Goal: Obtain resource: Obtain resource

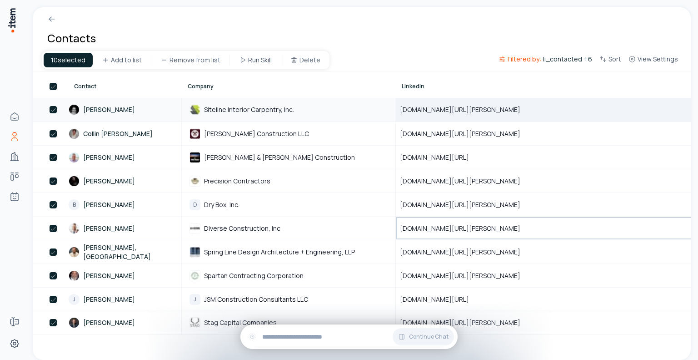
click at [495, 106] on span "www.linkedin.com/in/tom-frangella-7b515112" at bounding box center [465, 109] width 131 height 9
click at [495, 107] on span "www.linkedin.com/in/tom-frangella-7b515112" at bounding box center [465, 109] width 131 height 9
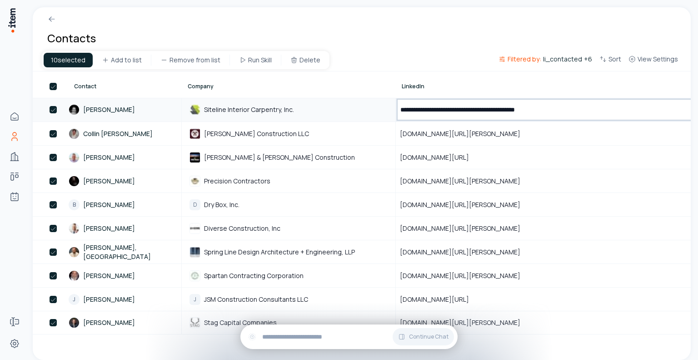
click at [495, 107] on input "**********" at bounding box center [573, 109] width 355 height 23
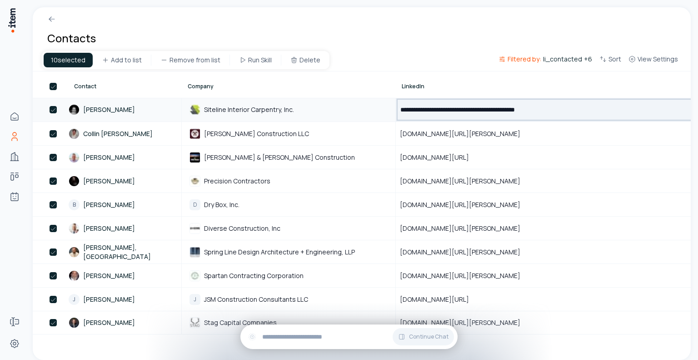
click at [495, 107] on input "**********" at bounding box center [573, 109] width 355 height 23
click at [461, 105] on span "www.linkedin.com/in/tom-frangella-7b515112" at bounding box center [465, 109] width 131 height 9
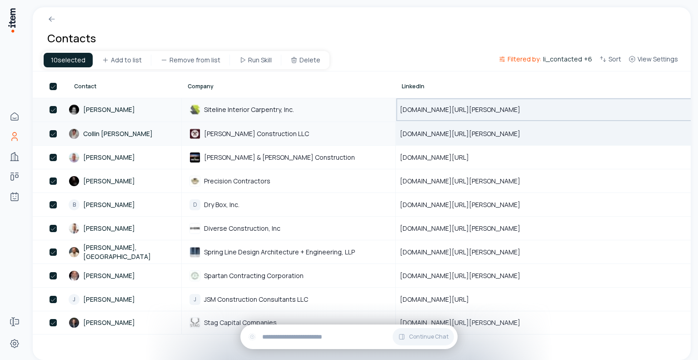
click at [456, 133] on span "www.linkedin.com/in/collin-michael-briganti-a1175a20b" at bounding box center [465, 133] width 131 height 9
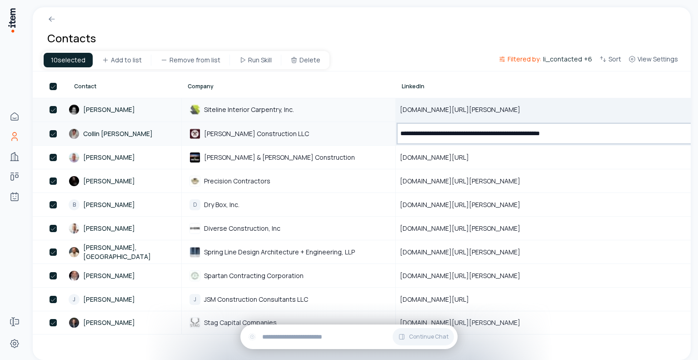
click at [456, 133] on input "**********" at bounding box center [573, 133] width 355 height 22
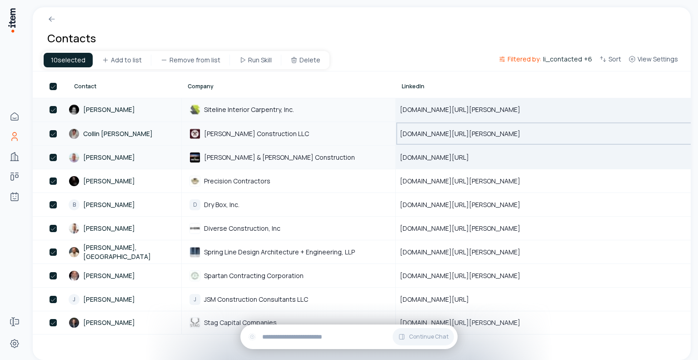
click at [446, 156] on span "www.linkedin.com/in/steventorresprofile" at bounding box center [440, 157] width 80 height 9
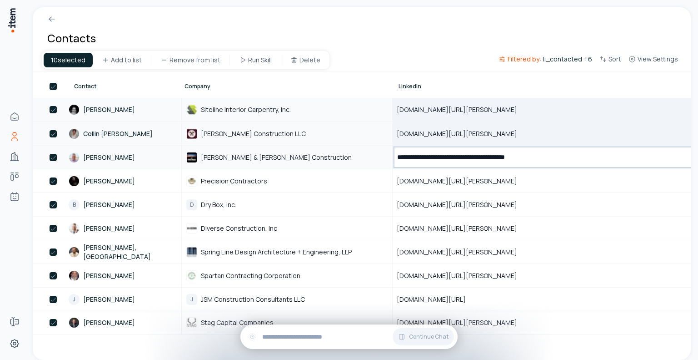
click at [446, 156] on input "**********" at bounding box center [570, 157] width 355 height 22
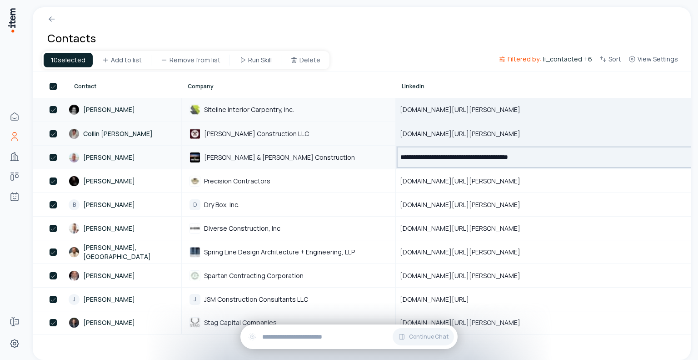
click at [446, 156] on input "**********" at bounding box center [573, 157] width 355 height 22
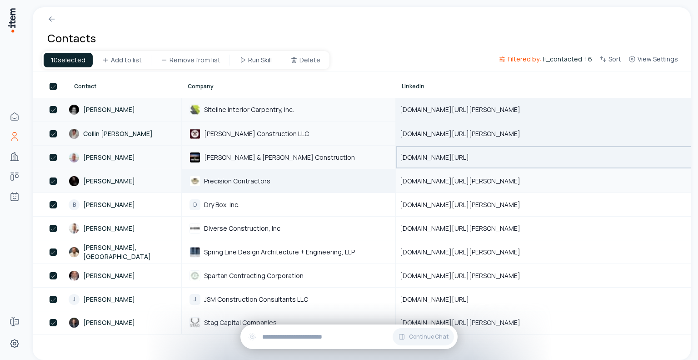
click at [247, 182] on span "Precision Contractors" at bounding box center [237, 181] width 66 height 8
click at [449, 179] on span "www.linkedin.com/in/damon-esancy-44540359" at bounding box center [465, 180] width 131 height 9
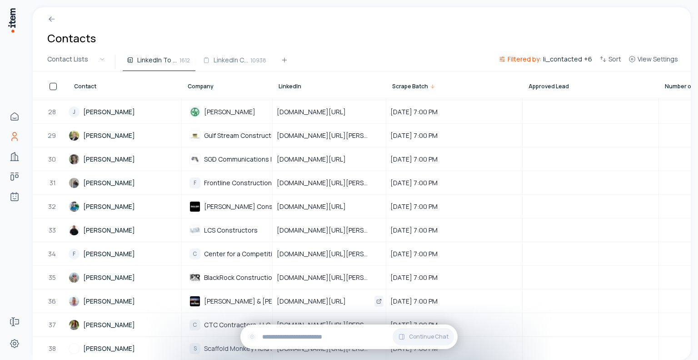
scroll to position [955, 0]
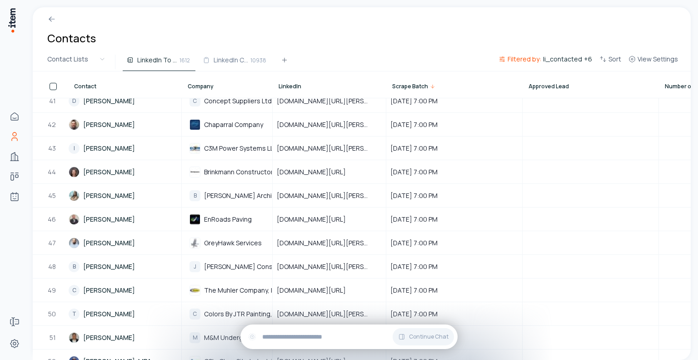
click at [69, 40] on h1 "Contacts" at bounding box center [71, 38] width 49 height 15
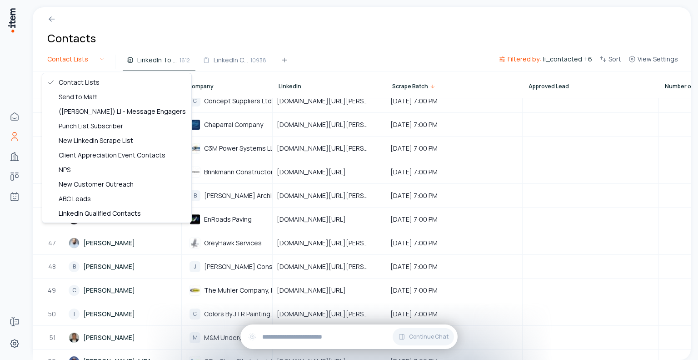
click at [76, 57] on html "Home Contacts Companies Deals Agents Forms Settings Contacts Contact Lists Link…" at bounding box center [349, 180] width 698 height 360
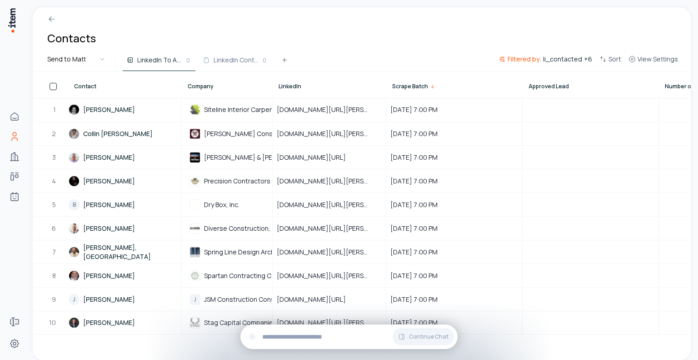
scroll to position [0, 0]
click at [333, 176] on span "www.linkedin.com/in/damon-esancy-44540359" at bounding box center [329, 180] width 105 height 9
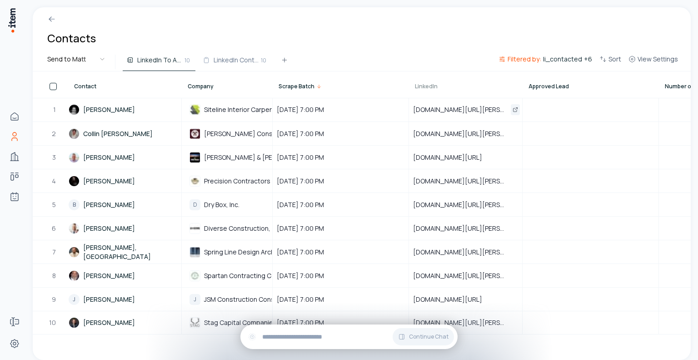
drag, startPoint x: 384, startPoint y: 87, endPoint x: 444, endPoint y: 107, distance: 63.3
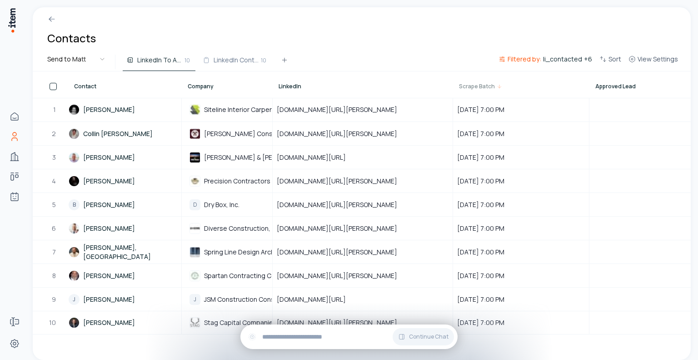
drag, startPoint x: 290, startPoint y: 83, endPoint x: 487, endPoint y: 78, distance: 196.9
drag, startPoint x: 451, startPoint y: 78, endPoint x: 476, endPoint y: 69, distance: 27.5
click at [476, 70] on div "Contacts Send to Matt LinkedIn To Approve 10 LinkedIn Contacts for Review 10 Fi…" at bounding box center [362, 183] width 658 height 352
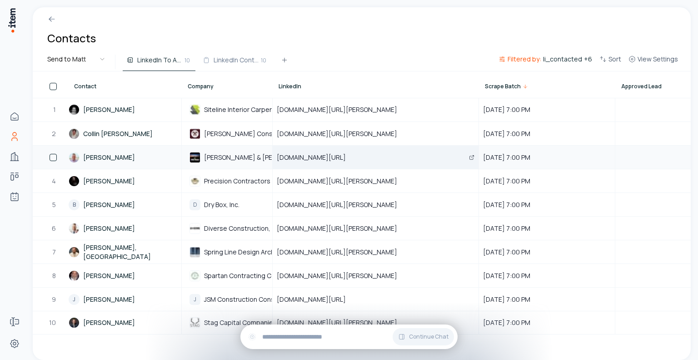
click at [327, 155] on span "www.linkedin.com/in/steventorresprofile" at bounding box center [317, 157] width 80 height 9
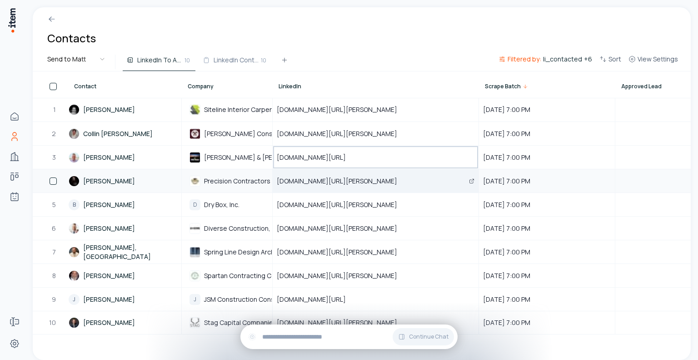
click at [324, 174] on div "www.linkedin.com/in/damon-esancy-44540359" at bounding box center [375, 181] width 205 height 22
click at [322, 174] on div "www.linkedin.com/in/damon-esancy-44540359" at bounding box center [375, 181] width 205 height 22
drag, startPoint x: 441, startPoint y: 175, endPoint x: 132, endPoint y: 176, distance: 309.1
click at [132, 176] on tr "**********" at bounding box center [597, 181] width 1128 height 24
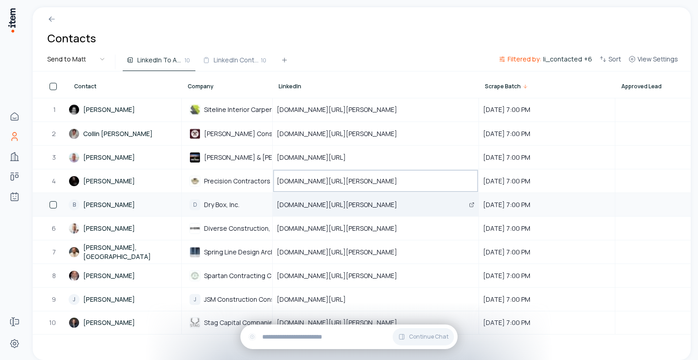
click at [304, 201] on span "www.linkedin.com/in/bill-d-cella-jr-9472244b" at bounding box center [342, 204] width 131 height 9
click at [304, 202] on span "www.linkedin.com/in/bill-d-cella-jr-9472244b" at bounding box center [342, 204] width 131 height 9
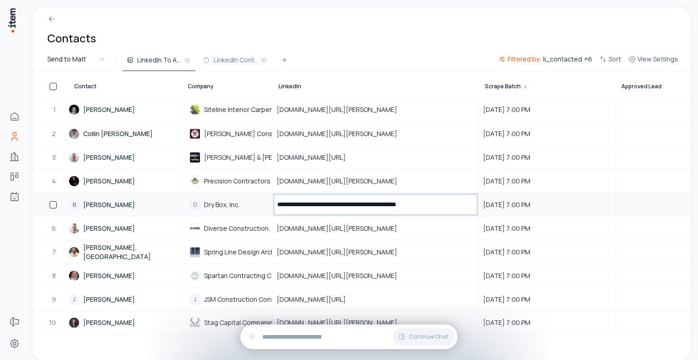
click at [304, 202] on input "**********" at bounding box center [375, 204] width 205 height 22
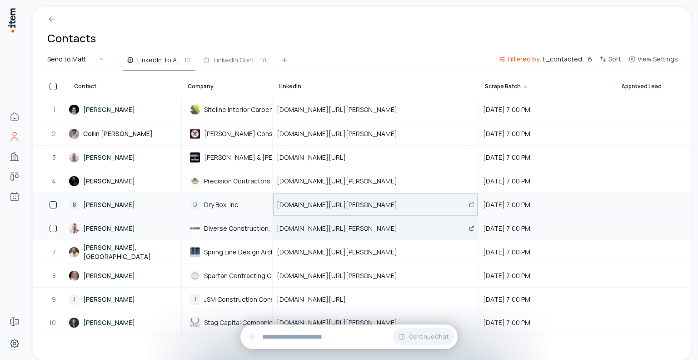
click at [327, 224] on span "www.linkedin.com/in/damon-hogg-a52a8b180" at bounding box center [342, 228] width 131 height 9
click at [408, 226] on span "www.linkedin.com/in/damon-hogg-a52a8b180" at bounding box center [342, 228] width 131 height 9
drag, startPoint x: 418, startPoint y: 226, endPoint x: 276, endPoint y: 232, distance: 142.4
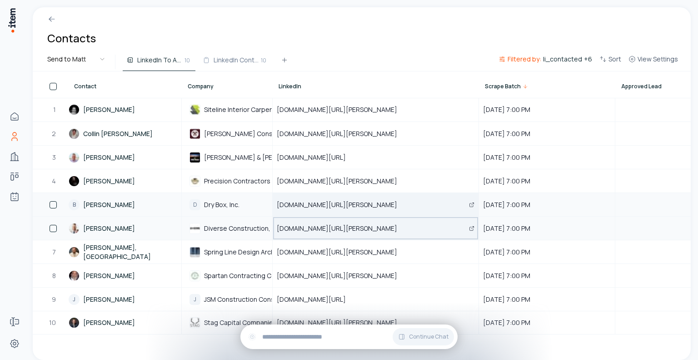
click at [276, 232] on div "www.linkedin.com/in/damon-hogg-a52a8b180" at bounding box center [375, 228] width 205 height 22
copy span "www.linkedin.com/in/damon-hogg-a52a8b180"
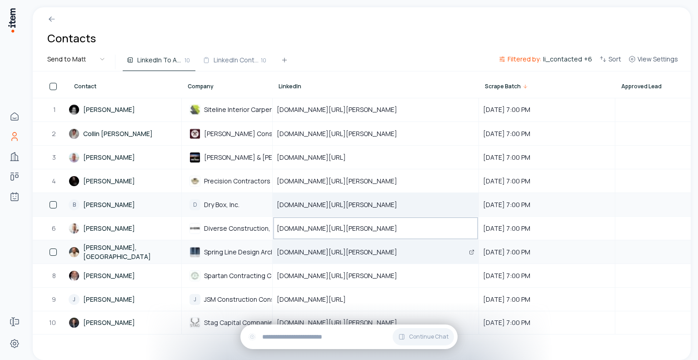
click at [322, 252] on span "www.linkedin.com/in/christopher-snyder-pe-287a2550" at bounding box center [342, 251] width 131 height 9
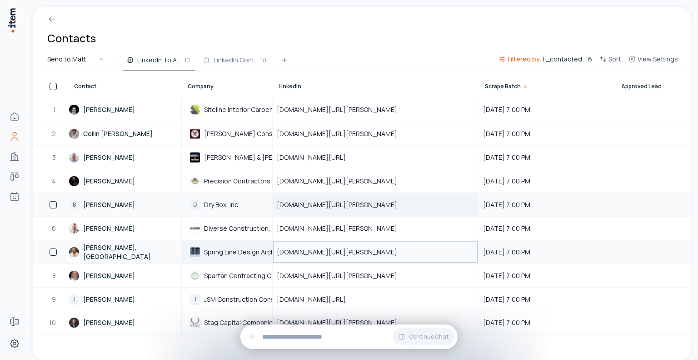
drag, startPoint x: 445, startPoint y: 249, endPoint x: 270, endPoint y: 253, distance: 174.6
click at [270, 253] on tr "7 Christopher Snyder, PE Spring Line Design Architecture + Engineering, LLP www…" at bounding box center [597, 252] width 1128 height 24
copy tr "hitecture + Engineering, LLP www.linkedin.com/in/christopher-snyder-pe-287a2550"
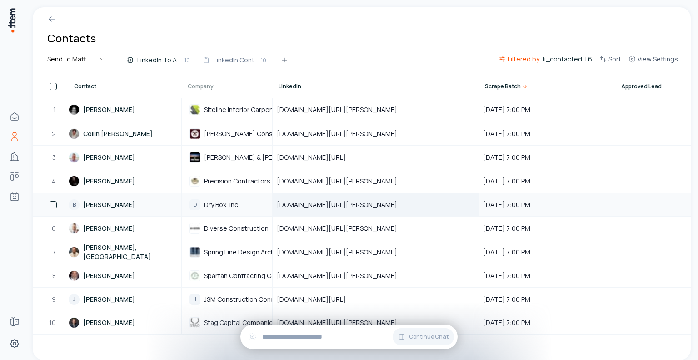
drag, startPoint x: 271, startPoint y: 90, endPoint x: 318, endPoint y: 94, distance: 47.0
click at [318, 94] on tr "Contact Company LinkedIn Scrape Batch Approved Lead Number of LI-DM LI Qualifie…" at bounding box center [597, 84] width 1128 height 26
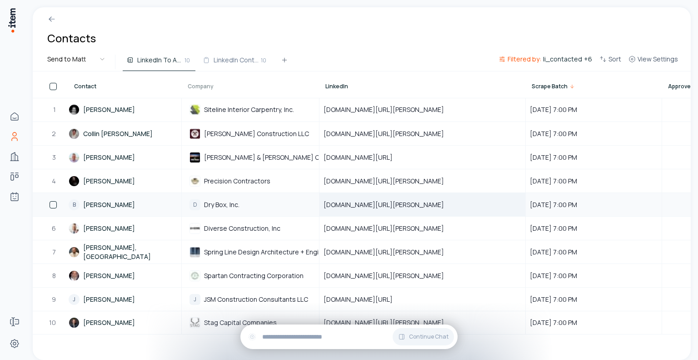
drag, startPoint x: 316, startPoint y: 89, endPoint x: 359, endPoint y: 90, distance: 42.7
click at [359, 90] on tr "Contact Company LinkedIn Scrape Batch Approved Lead Number of LI-DM LI Qualifie…" at bounding box center [620, 84] width 1175 height 26
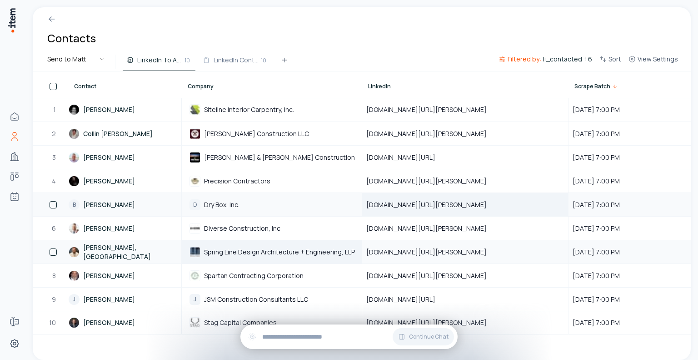
click at [285, 249] on span "Spring Line Design Architecture + Engineering, LLP" at bounding box center [279, 252] width 151 height 8
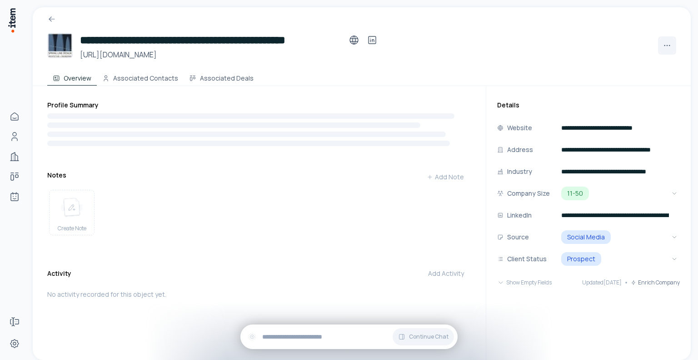
click at [46, 17] on div at bounding box center [362, 15] width 658 height 16
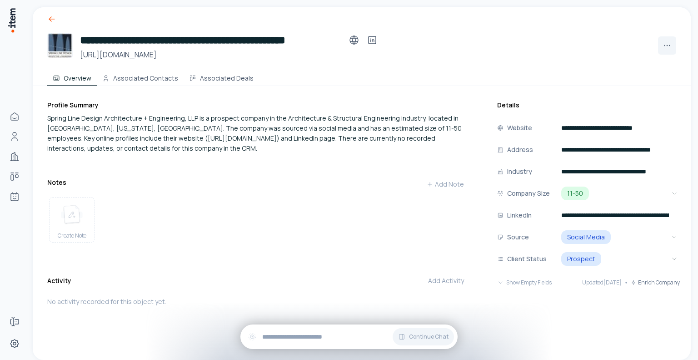
click at [54, 16] on icon at bounding box center [51, 19] width 9 height 9
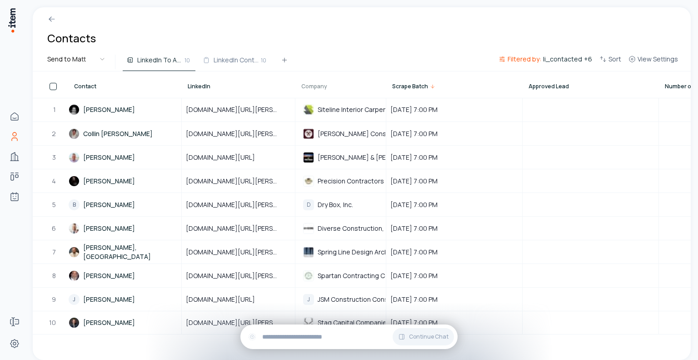
drag, startPoint x: 272, startPoint y: 89, endPoint x: 346, endPoint y: 92, distance: 73.3
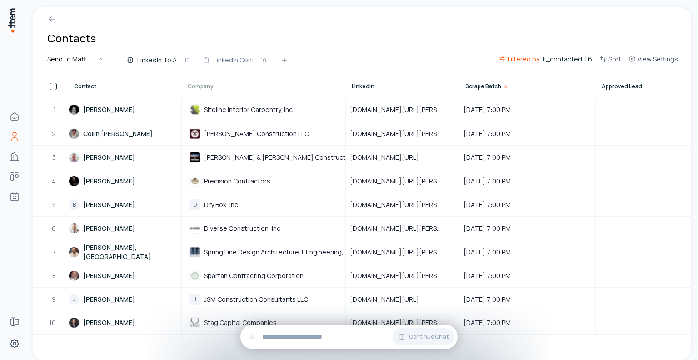
drag, startPoint x: 343, startPoint y: 92, endPoint x: 211, endPoint y: 85, distance: 132.5
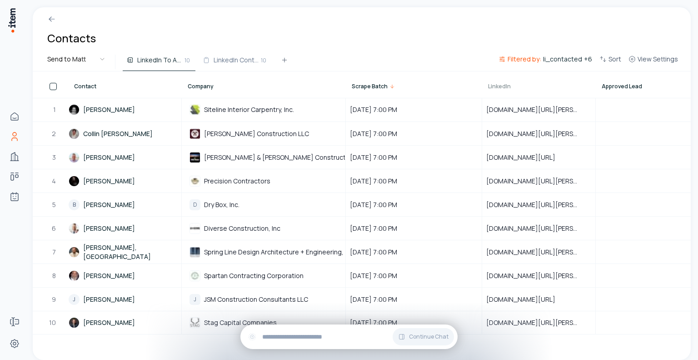
drag, startPoint x: 456, startPoint y: 89, endPoint x: 547, endPoint y: 87, distance: 91.4
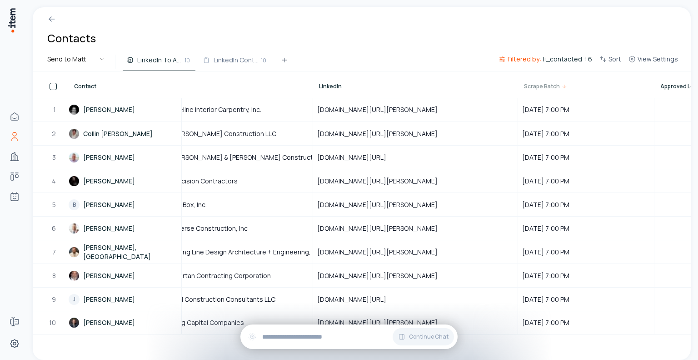
drag, startPoint x: 367, startPoint y: 87, endPoint x: 452, endPoint y: 83, distance: 85.1
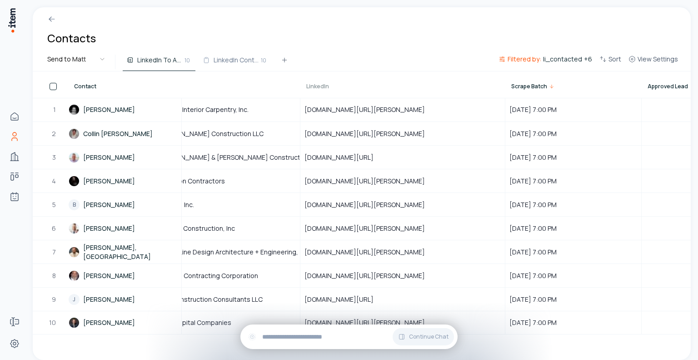
drag, startPoint x: 547, startPoint y: 86, endPoint x: 558, endPoint y: 86, distance: 10.9
click at [564, 86] on tr "Contact Company LinkedIn Scrape Batch Approved Lead Number of LI-DM LI Qualifie…" at bounding box center [587, 84] width 1200 height 26
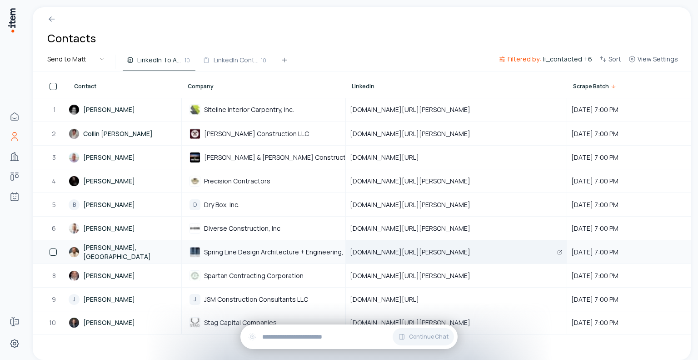
click at [481, 251] on span "www.linkedin.com/in/christopher-snyder-pe-287a2550" at bounding box center [415, 251] width 131 height 9
drag, startPoint x: 524, startPoint y: 249, endPoint x: 350, endPoint y: 251, distance: 173.7
click at [350, 251] on div "www.linkedin.com/in/christopher-snyder-pe-287a2550" at bounding box center [456, 251] width 220 height 22
copy span "www.linkedin.com/in/christopher-snyder-pe-287a2550"
click at [352, 27] on div "Contacts" at bounding box center [362, 29] width 658 height 45
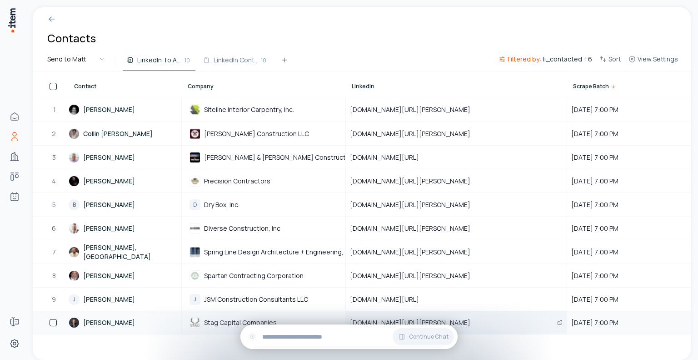
click at [481, 322] on span "www.linkedin.com/in/albert-gillispie-526a2275" at bounding box center [415, 322] width 131 height 9
drag, startPoint x: 491, startPoint y: 321, endPoint x: 348, endPoint y: 321, distance: 143.2
click at [348, 321] on div "www.linkedin.com/in/albert-gillispie-526a2275" at bounding box center [456, 322] width 220 height 22
copy span "www.linkedin.com/in/albert-gillispie-526a2275"
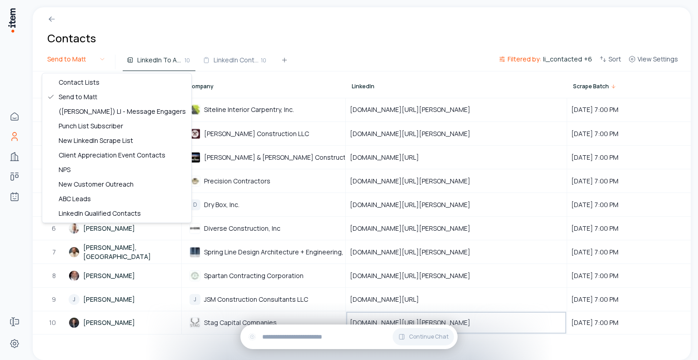
click at [92, 58] on html "Home Contacts Companies Deals Agents Forms Settings Contacts Send to Matt Linke…" at bounding box center [349, 180] width 698 height 360
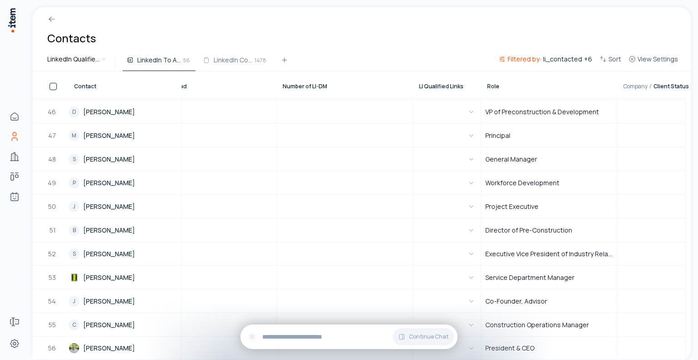
scroll to position [1069, 0]
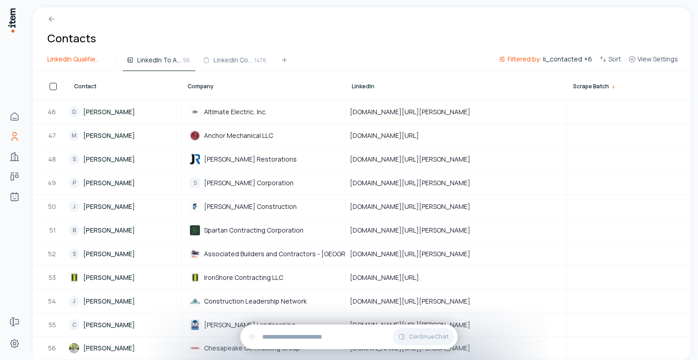
click at [86, 58] on html "Home Contacts Companies Deals Agents Forms Settings Contacts LinkedIn Qualified…" at bounding box center [349, 180] width 698 height 360
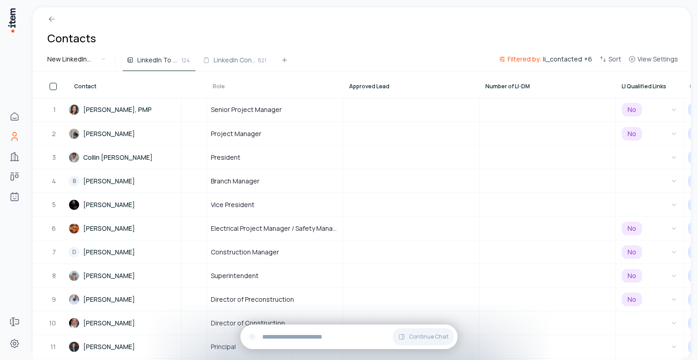
scroll to position [0, 486]
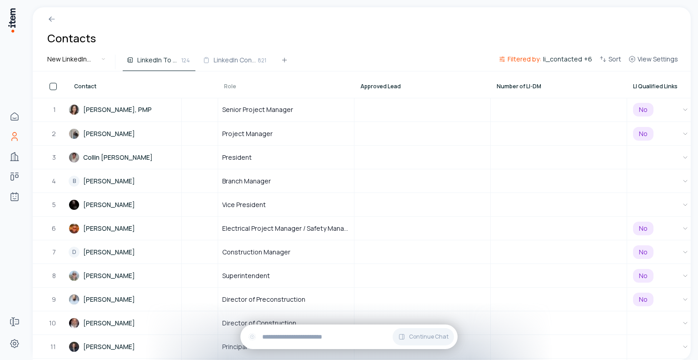
drag, startPoint x: 496, startPoint y: 92, endPoint x: 192, endPoint y: 90, distance: 303.7
drag, startPoint x: 575, startPoint y: 94, endPoint x: 224, endPoint y: 85, distance: 351.5
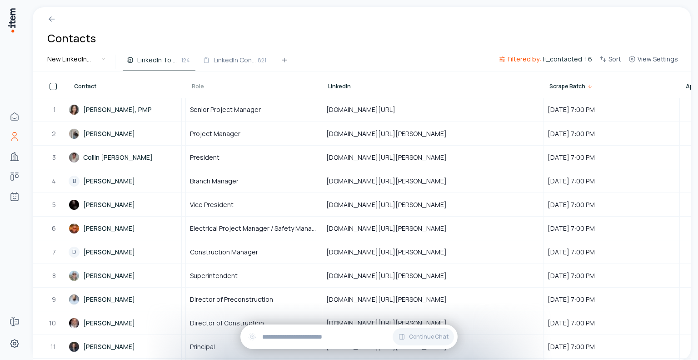
scroll to position [0, 154]
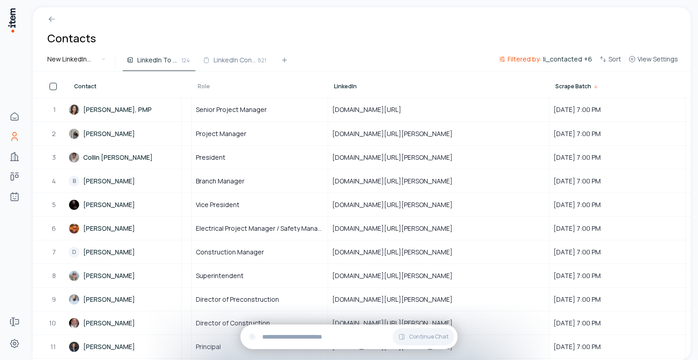
drag, startPoint x: 244, startPoint y: 93, endPoint x: 253, endPoint y: 93, distance: 8.6
drag, startPoint x: 582, startPoint y: 90, endPoint x: 243, endPoint y: 84, distance: 339.2
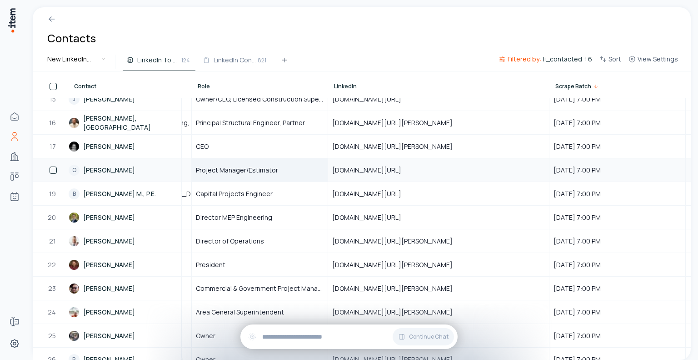
scroll to position [364, 154]
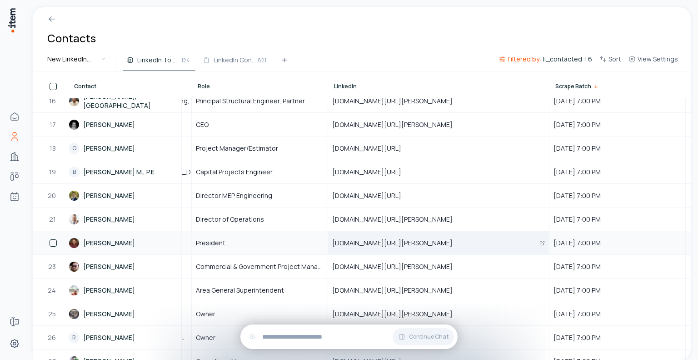
drag, startPoint x: 476, startPoint y: 237, endPoint x: 333, endPoint y: 243, distance: 143.8
click at [333, 243] on div "www.linkedin.com/in/sam-hickey-903815128" at bounding box center [439, 242] width 220 height 22
copy span "www.linkedin.com/in/sam-hickey-903815128"
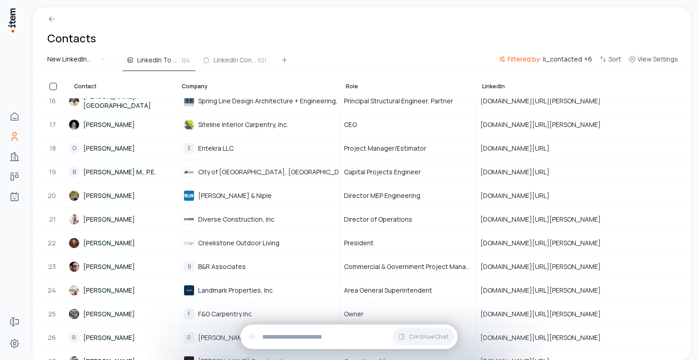
scroll to position [364, 0]
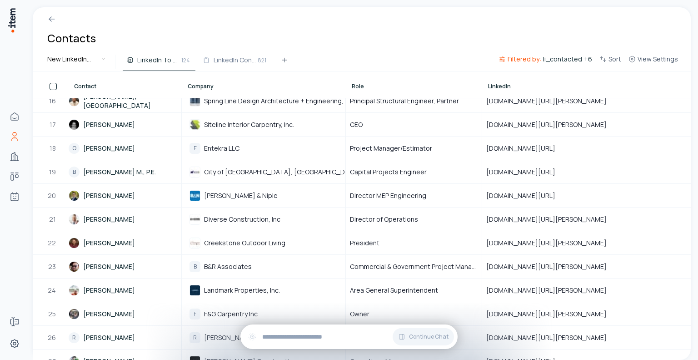
click at [313, 19] on div at bounding box center [362, 15] width 658 height 16
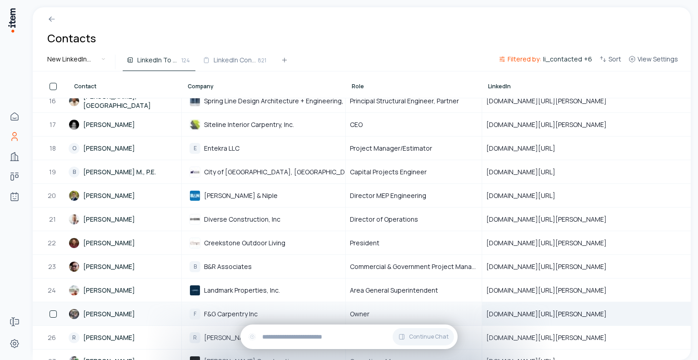
click at [559, 310] on span "www.linkedin.com/in/jose-romero-88851673" at bounding box center [551, 313] width 131 height 9
drag, startPoint x: 620, startPoint y: 311, endPoint x: 488, endPoint y: 312, distance: 131.9
click at [488, 312] on span "www.linkedin.com/in/jose-romero-88851673" at bounding box center [551, 313] width 131 height 9
copy span "www.linkedin.com/in/jose-romero-88851673"
click at [52, 312] on button "button" at bounding box center [53, 313] width 7 height 7
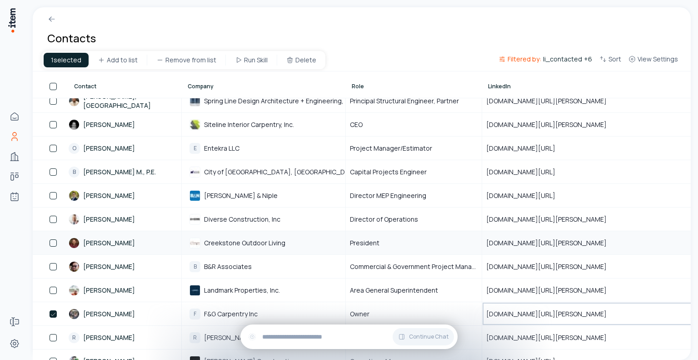
click at [51, 240] on button "button" at bounding box center [53, 242] width 7 height 7
click at [121, 59] on html "Home Contacts Companies Deals Agents Forms Settings Contacts 2 selected Add to …" at bounding box center [349, 180] width 698 height 360
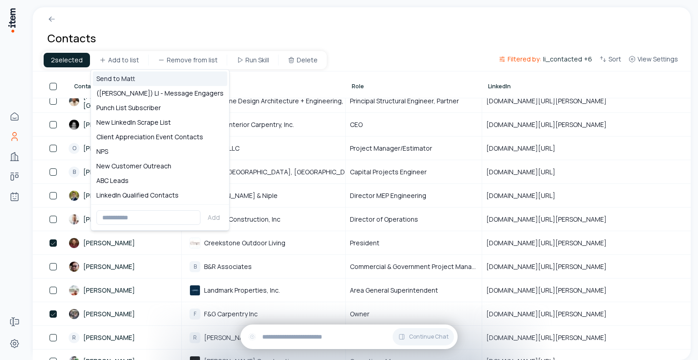
click at [114, 78] on div "Send to Matt" at bounding box center [160, 78] width 135 height 15
